Goal: Task Accomplishment & Management: Use online tool/utility

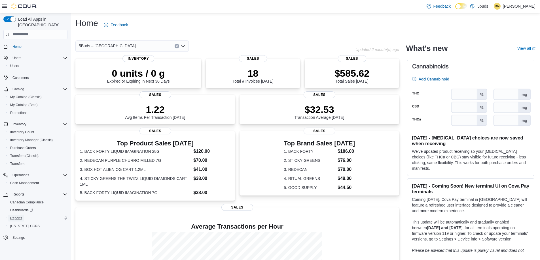
click at [18, 216] on span "Reports" at bounding box center [16, 218] width 12 height 5
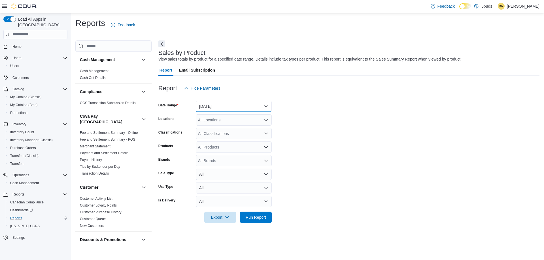
click at [253, 107] on button "[DATE]" at bounding box center [234, 106] width 76 height 11
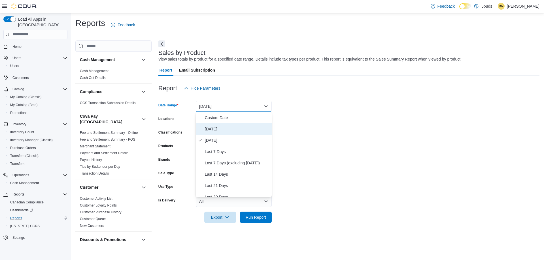
click at [208, 129] on span "[DATE]" at bounding box center [237, 129] width 65 height 7
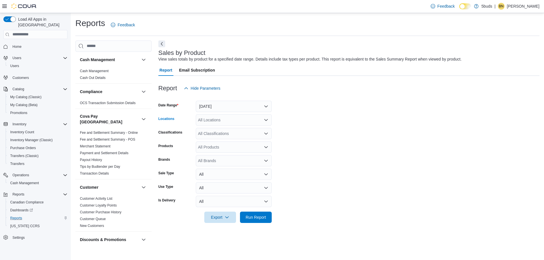
click at [267, 121] on icon "Open list of options" at bounding box center [266, 120] width 5 height 5
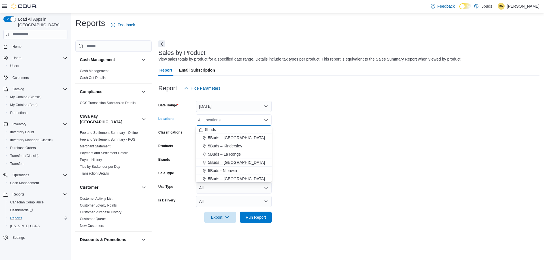
click at [240, 163] on span "5Buds – [GEOGRAPHIC_DATA]" at bounding box center [236, 163] width 57 height 6
click at [368, 166] on form "Date Range [DATE] Locations 5Buds – [GEOGRAPHIC_DATA] box. Selected. 5Buds – [G…" at bounding box center [348, 158] width 381 height 129
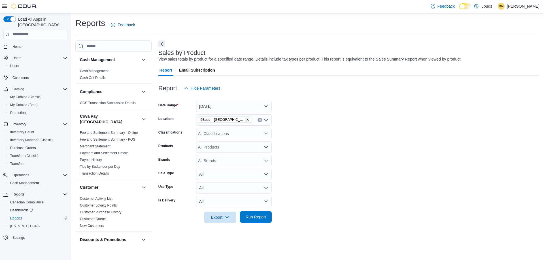
click at [252, 217] on span "Run Report" at bounding box center [256, 218] width 20 height 6
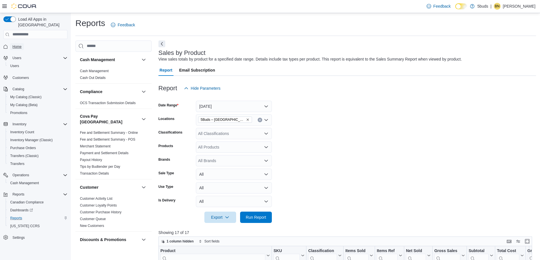
click at [19, 44] on span "Home" at bounding box center [16, 46] width 9 height 5
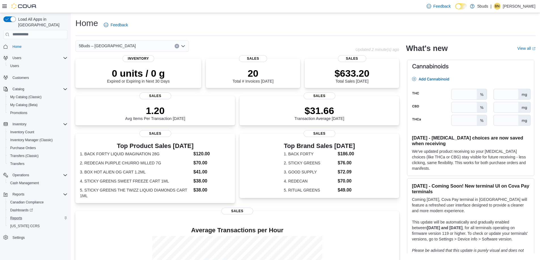
click at [263, 26] on div "Home Feedback" at bounding box center [305, 25] width 460 height 15
